Goal: Task Accomplishment & Management: Manage account settings

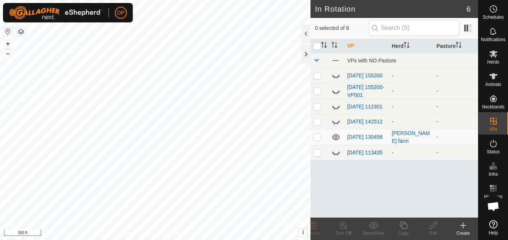
scroll to position [779, 0]
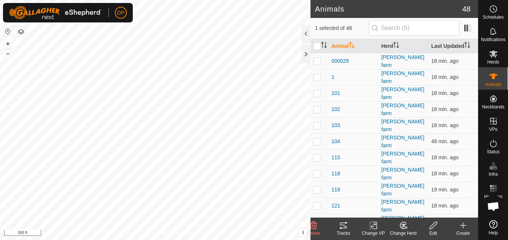
click at [342, 226] on icon at bounding box center [343, 225] width 9 height 9
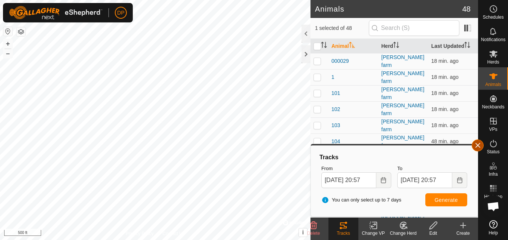
click at [474, 146] on button "button" at bounding box center [478, 146] width 12 height 12
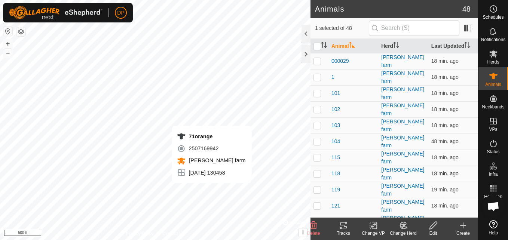
checkbox input "false"
click at [341, 227] on icon at bounding box center [343, 225] width 9 height 9
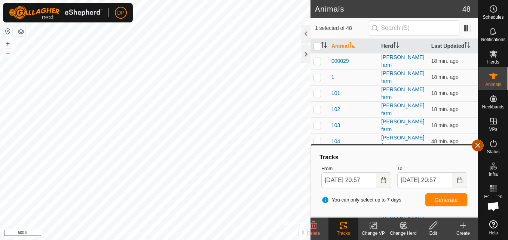
click at [479, 145] on button "button" at bounding box center [478, 146] width 12 height 12
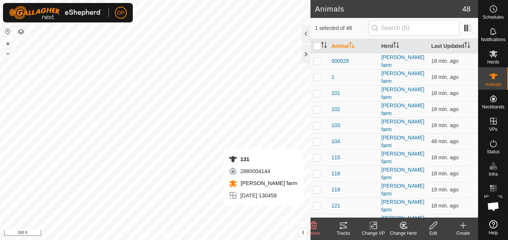
checkbox input "false"
click at [339, 228] on icon at bounding box center [343, 225] width 9 height 9
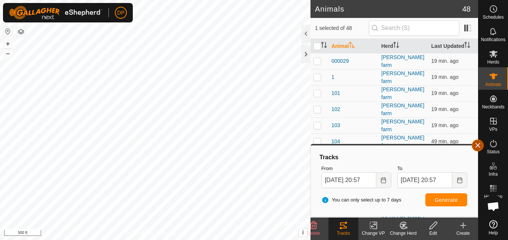
click at [478, 145] on button "button" at bounding box center [478, 146] width 12 height 12
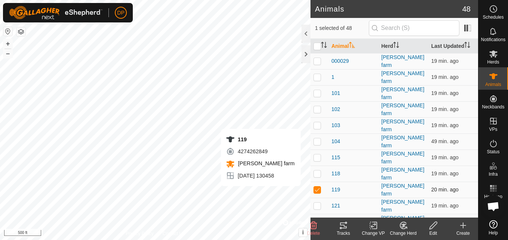
checkbox input "false"
click at [338, 225] on tracks-svg-icon at bounding box center [344, 225] width 30 height 9
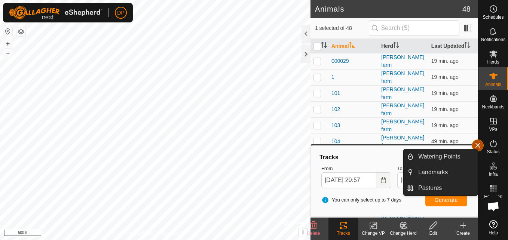
click at [479, 145] on button "button" at bounding box center [478, 146] width 12 height 12
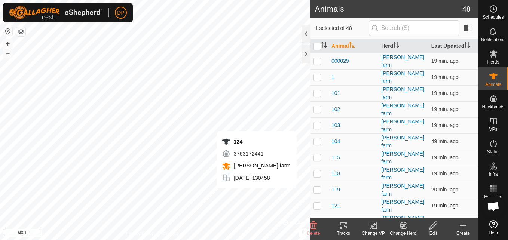
checkbox input "false"
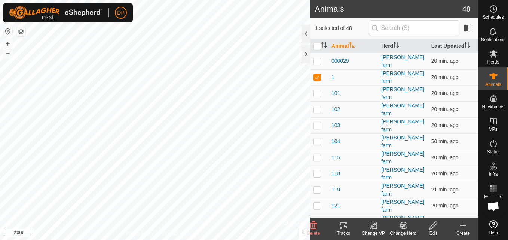
click at [347, 226] on icon at bounding box center [343, 225] width 9 height 9
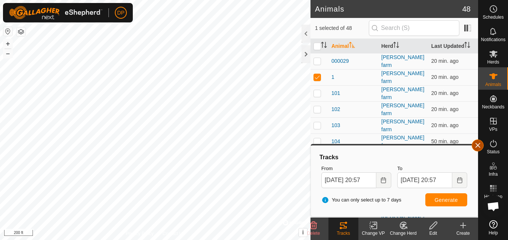
click at [478, 144] on button "button" at bounding box center [478, 146] width 12 height 12
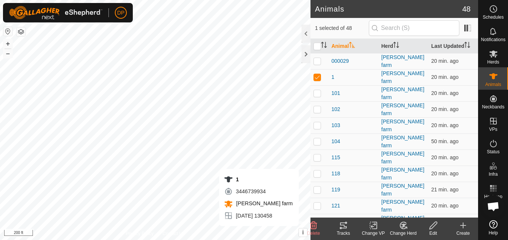
checkbox input "false"
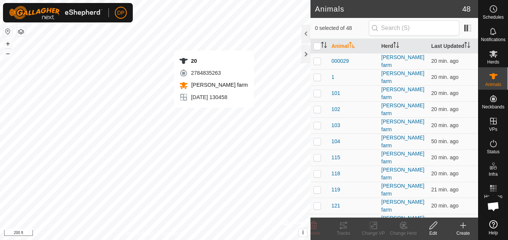
checkbox input "true"
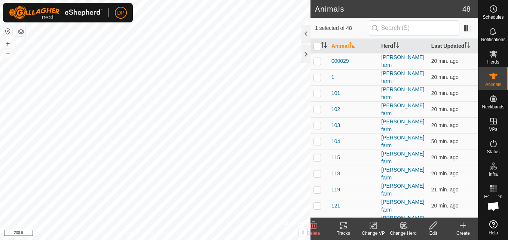
click at [340, 225] on icon at bounding box center [343, 226] width 7 height 6
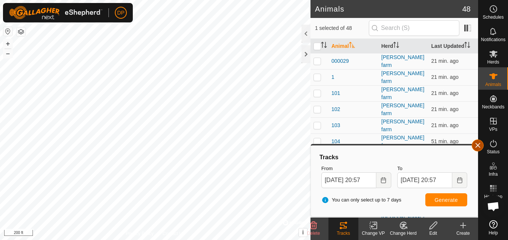
click at [478, 141] on button "button" at bounding box center [478, 146] width 12 height 12
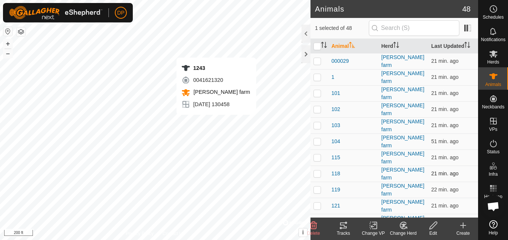
checkbox input "true"
checkbox input "false"
click at [341, 226] on icon at bounding box center [343, 225] width 9 height 9
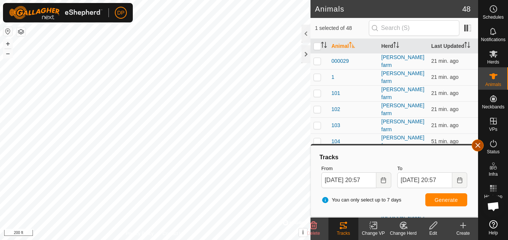
click at [478, 147] on button "button" at bounding box center [478, 146] width 12 height 12
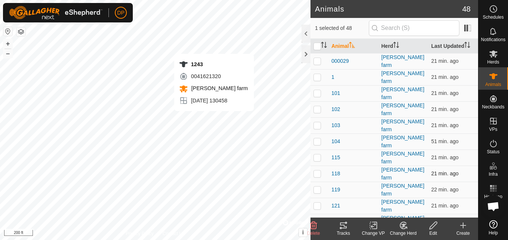
checkbox input "false"
